Goal: Information Seeking & Learning: Learn about a topic

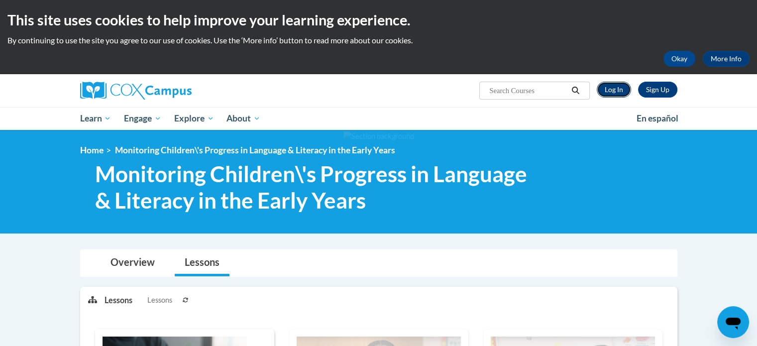
click at [611, 88] on link "Log In" at bounding box center [614, 90] width 34 height 16
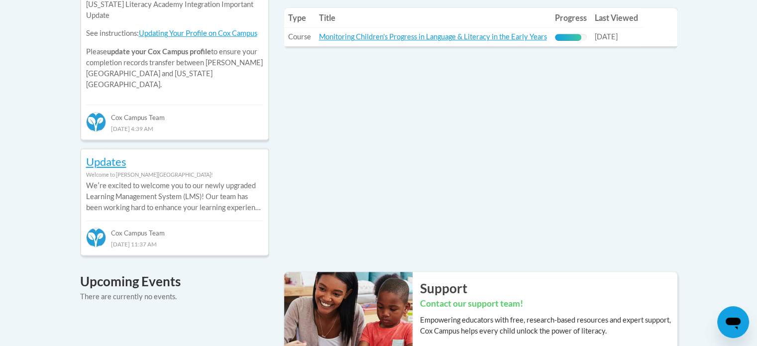
scroll to position [538, 0]
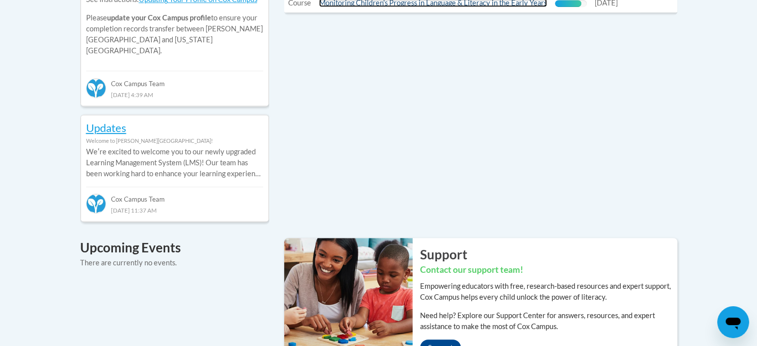
click at [504, 5] on link "Monitoring Children's Progress in Language & Literacy in the Early Years" at bounding box center [433, 3] width 228 height 8
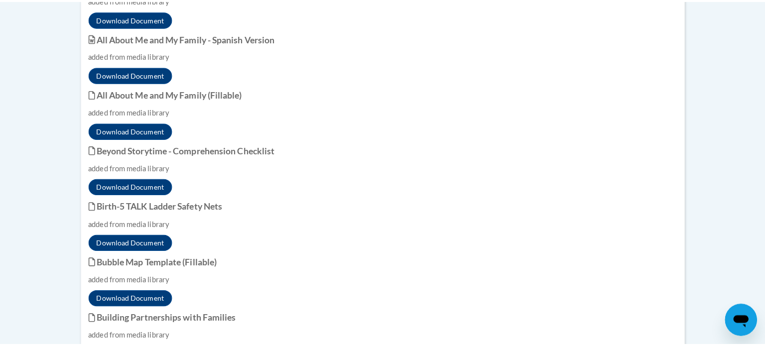
scroll to position [1911, 0]
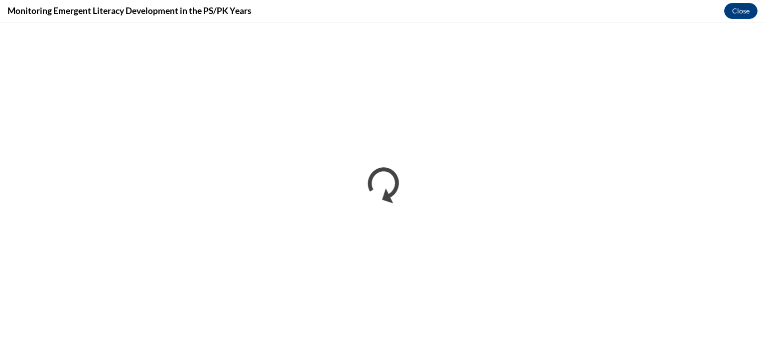
scroll to position [0, 0]
click at [747, 329] on iframe "</div></body> </html>" at bounding box center [382, 184] width 765 height 324
click at [747, 326] on iframe "</div></body> </html>" at bounding box center [382, 184] width 765 height 324
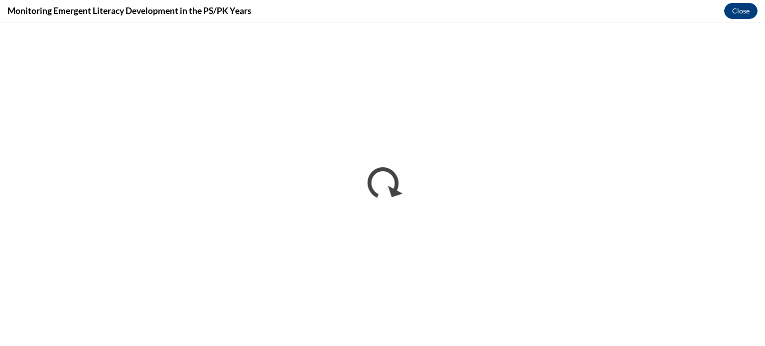
click at [747, 326] on iframe "</div></body> </html>" at bounding box center [382, 184] width 765 height 324
